Goal: Information Seeking & Learning: Find specific fact

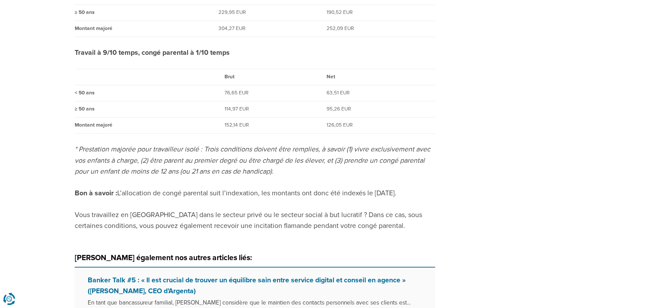
scroll to position [990, 0]
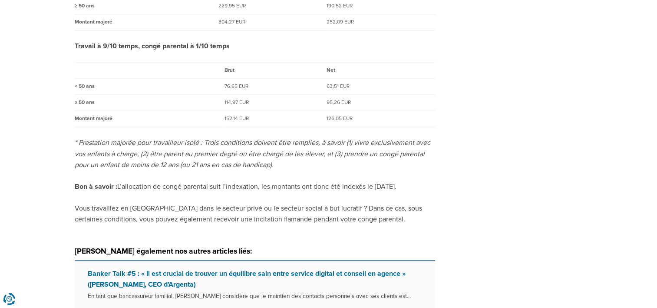
click at [172, 155] on em "* Prestation majorée pour travailleur isolé : Trois conditions doivent être rem…" at bounding box center [253, 153] width 356 height 31
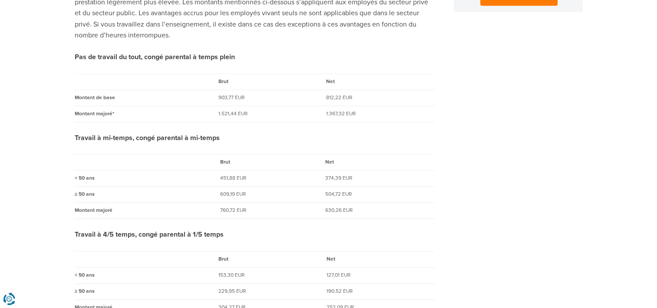
scroll to position [678, 0]
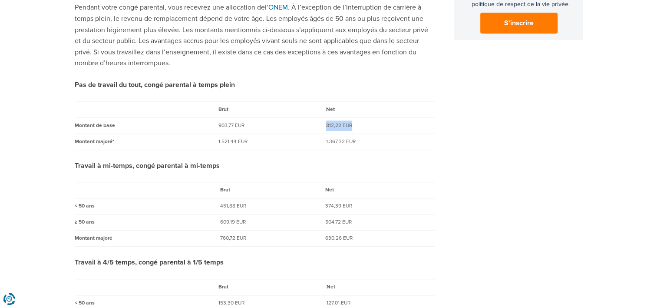
drag, startPoint x: 322, startPoint y: 127, endPoint x: 359, endPoint y: 128, distance: 36.9
click at [359, 128] on tr "Montant de base 903,77 EUR 812,22 EUR" at bounding box center [255, 125] width 361 height 16
copy tr "812,22 EUR"
click at [568, 242] on div "Quelles sont les allocations dont je bénéficie pendant mon congé parental ? [DA…" at bounding box center [329, 39] width 508 height 1343
click at [328, 205] on td "374,39 EUR" at bounding box center [379, 206] width 109 height 16
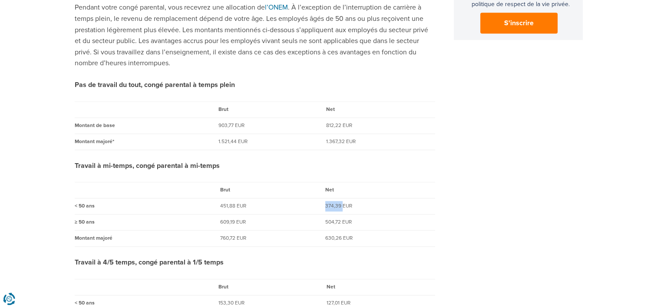
click at [328, 205] on td "374,39 EUR" at bounding box center [379, 206] width 109 height 16
click at [278, 205] on td "451,88 EUR" at bounding box center [272, 206] width 105 height 16
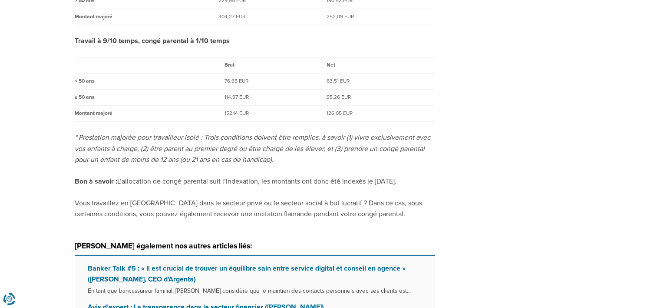
scroll to position [1008, 0]
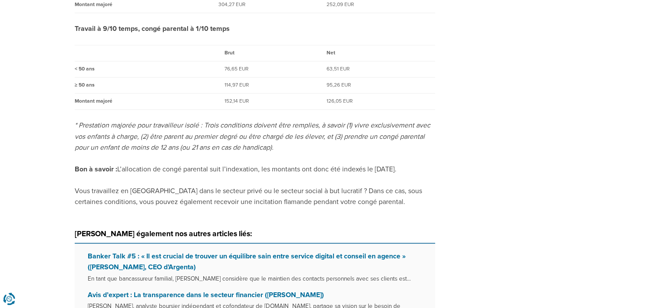
click at [202, 170] on p "Bon à savoir : L’allocation de congé parental suit l’indexation, les montants o…" at bounding box center [255, 169] width 361 height 11
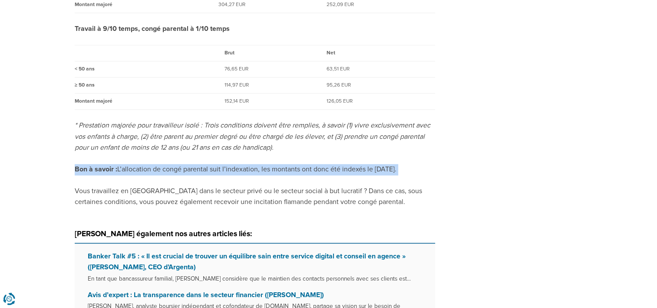
click at [202, 170] on p "Bon à savoir : L’allocation de congé parental suit l’indexation, les montants o…" at bounding box center [255, 169] width 361 height 11
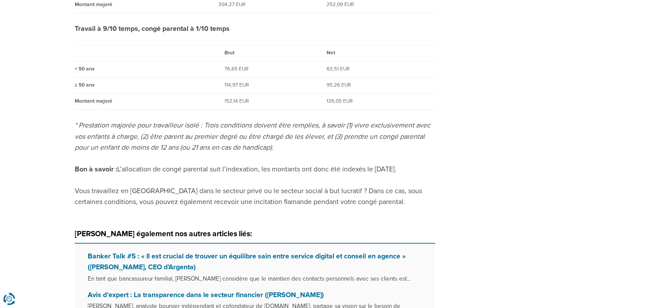
click at [208, 200] on p "Vous travaillez en [GEOGRAPHIC_DATA] dans le secteur privé ou le secteur social…" at bounding box center [255, 196] width 361 height 22
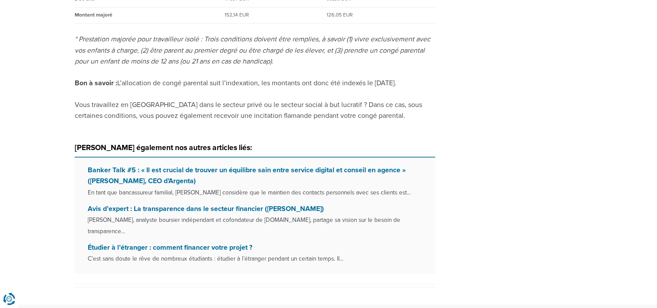
scroll to position [1095, 0]
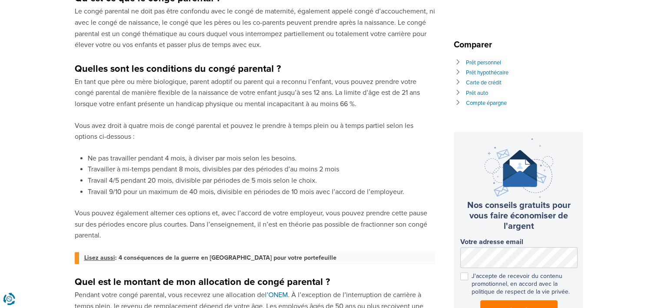
scroll to position [365, 0]
